Goal: Find specific page/section: Find specific page/section

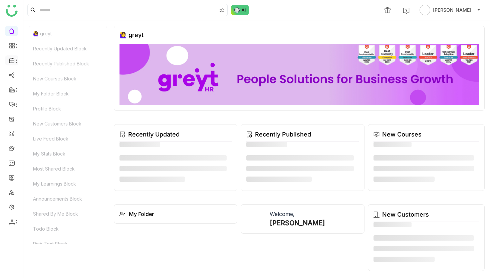
click at [11, 61] on icon at bounding box center [11, 60] width 5 height 5
click at [44, 99] on link "Library" at bounding box center [46, 98] width 43 height 5
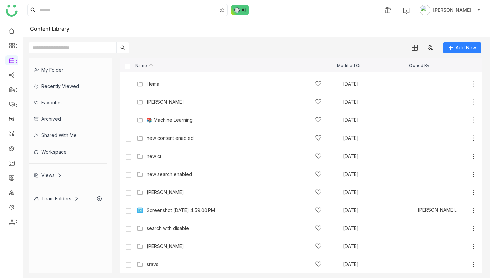
scroll to position [502, 0]
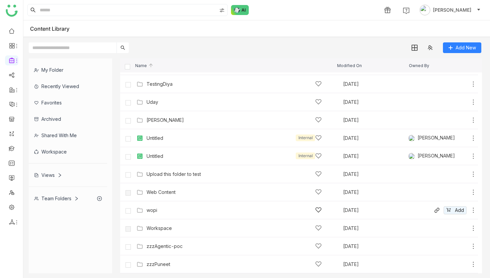
click at [154, 207] on div "wopi" at bounding box center [233, 210] width 175 height 7
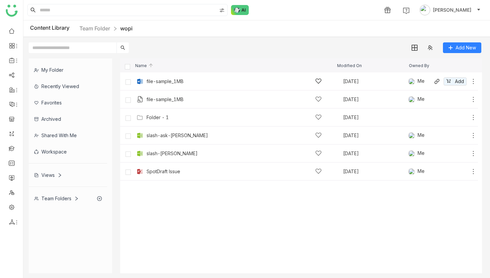
click at [167, 81] on div "file-sample_1MB" at bounding box center [164, 81] width 37 height 5
